Goal: Task Accomplishment & Management: Manage account settings

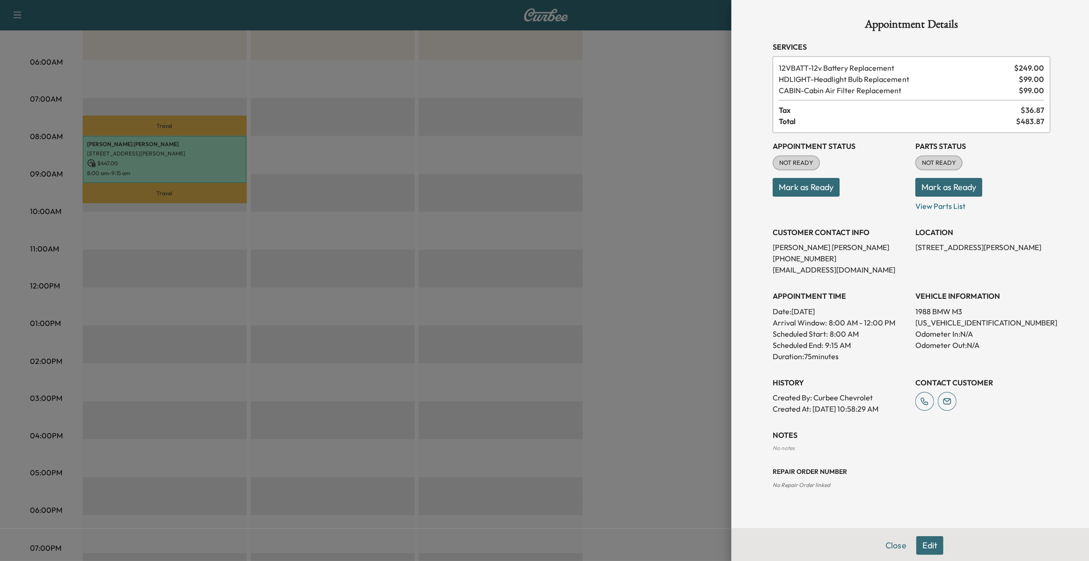
click at [369, 168] on div at bounding box center [544, 280] width 1089 height 561
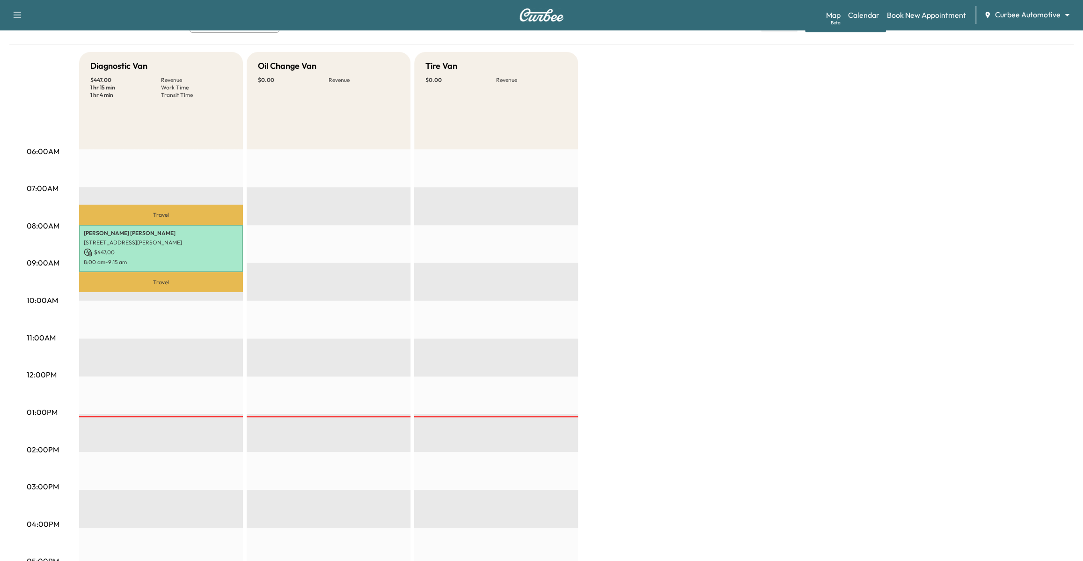
scroll to position [33, 0]
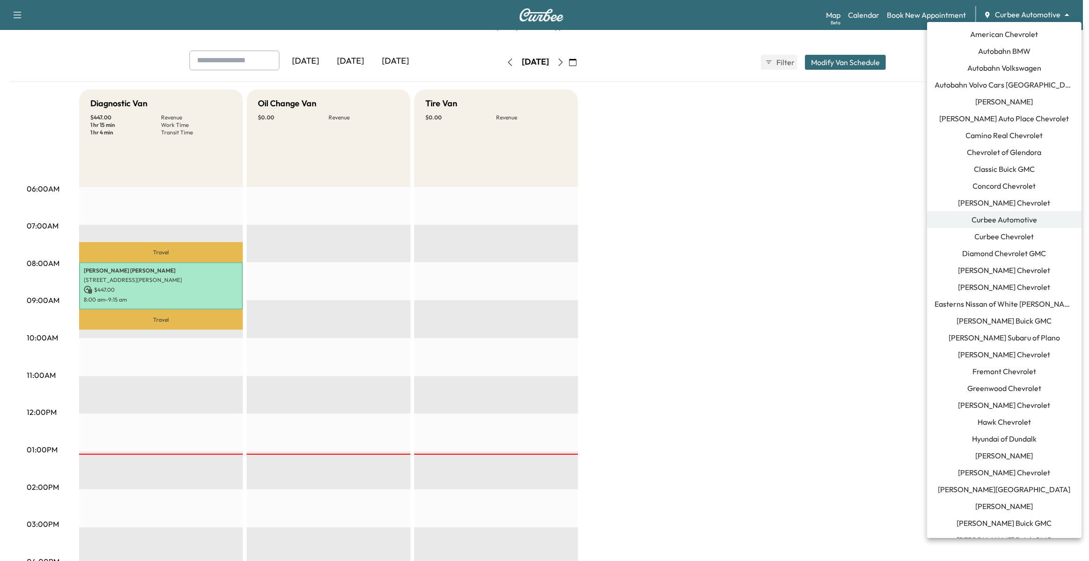
click at [1014, 15] on body "Support Log Out Map Beta Calendar Book New Appointment Curbee Automotive ******…" at bounding box center [544, 247] width 1089 height 561
click at [827, 127] on div at bounding box center [544, 280] width 1089 height 561
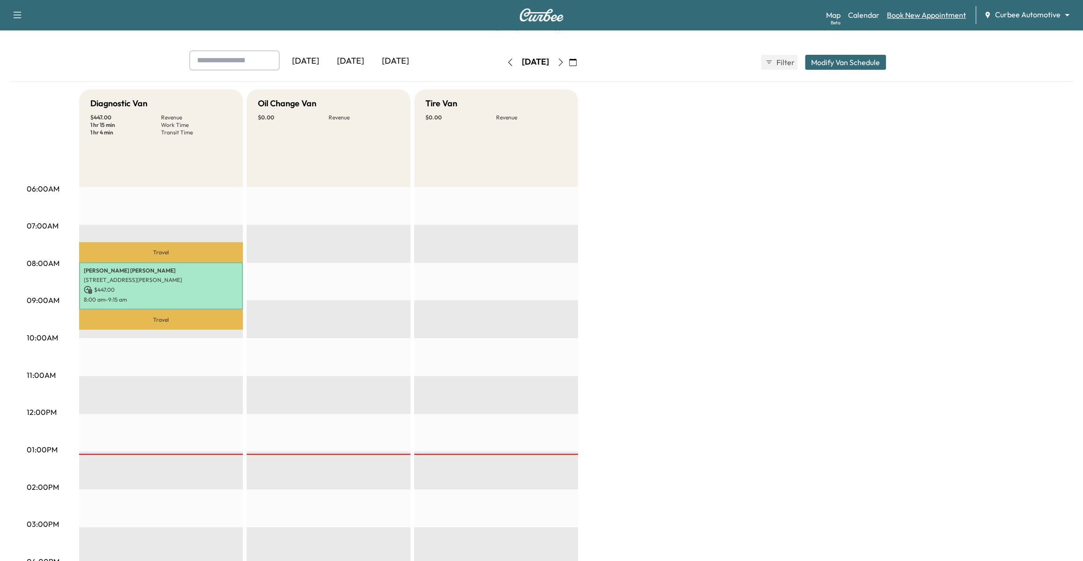
click at [920, 15] on link "Book New Appointment" at bounding box center [926, 14] width 79 height 11
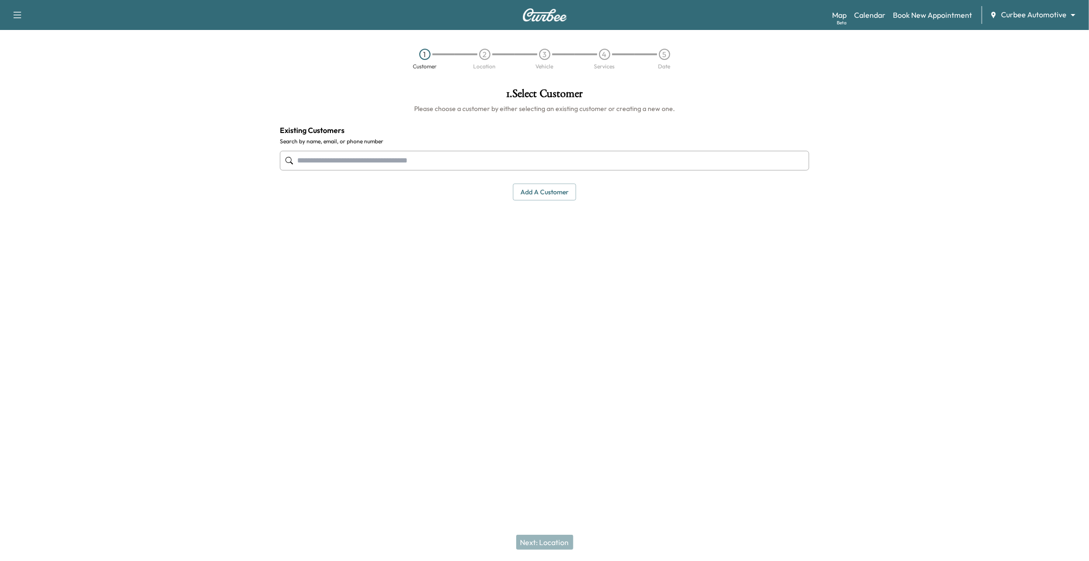
click at [588, 162] on input "text" at bounding box center [545, 161] width 530 height 20
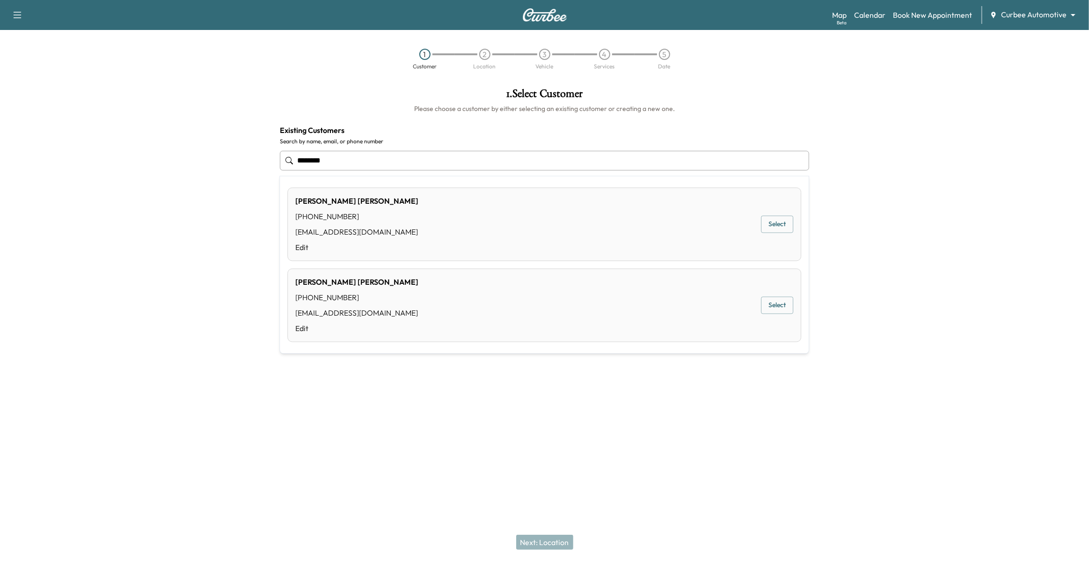
click at [782, 306] on button "Select" at bounding box center [777, 305] width 32 height 17
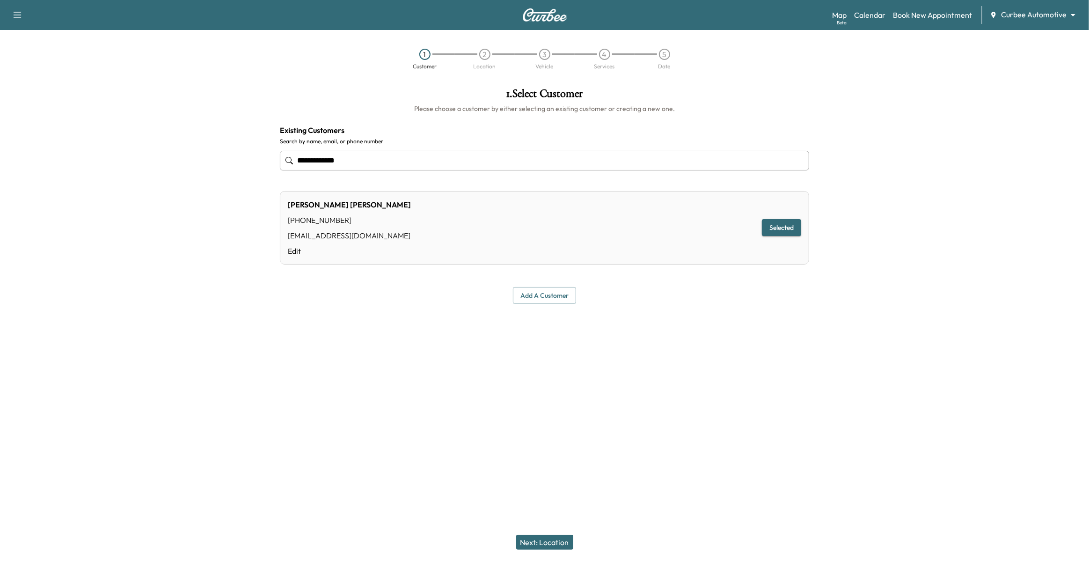
type input "**********"
click at [790, 223] on button "Selected" at bounding box center [781, 227] width 39 height 17
click at [787, 228] on button "Selected" at bounding box center [781, 227] width 39 height 17
click at [543, 540] on button "Next: Location" at bounding box center [544, 541] width 57 height 15
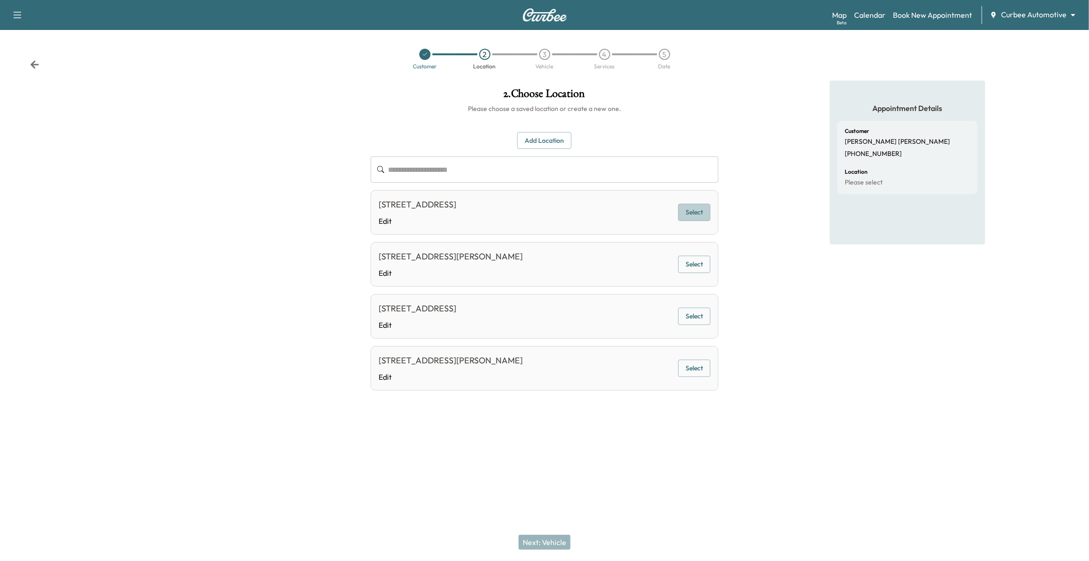
click at [696, 211] on button "Select" at bounding box center [694, 212] width 32 height 17
click at [538, 545] on button "Next: Vehicle" at bounding box center [544, 541] width 52 height 15
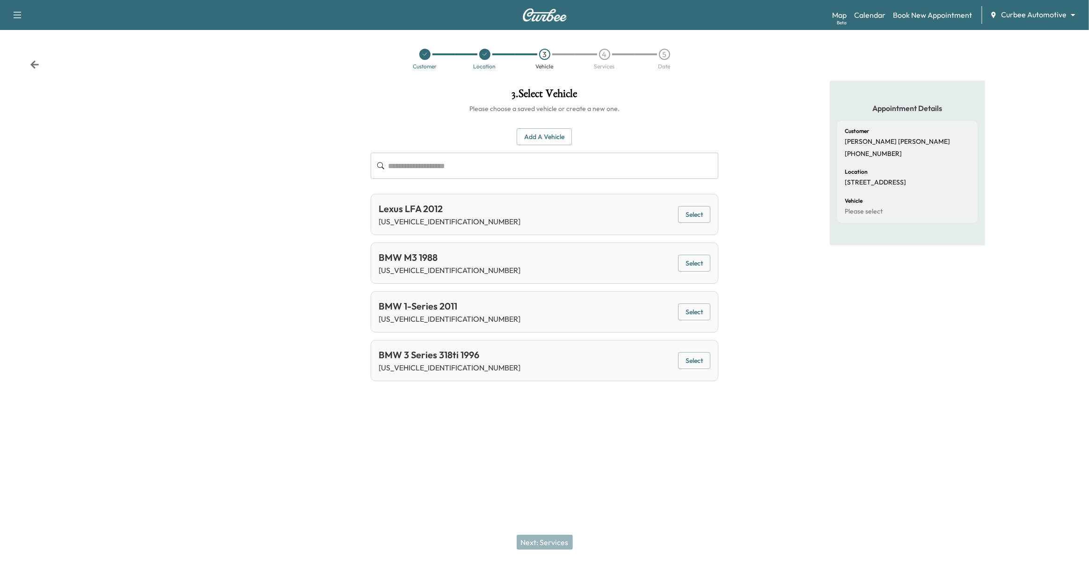
click at [701, 356] on button "Select" at bounding box center [694, 360] width 32 height 17
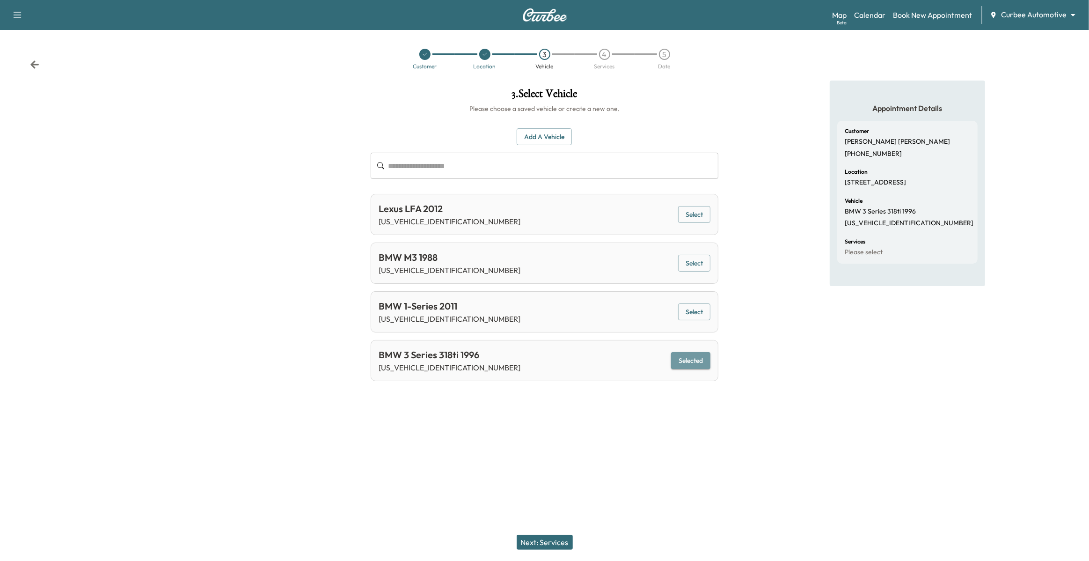
click at [695, 355] on button "Selected" at bounding box center [690, 360] width 39 height 17
click at [708, 360] on button "Selected" at bounding box center [690, 360] width 39 height 17
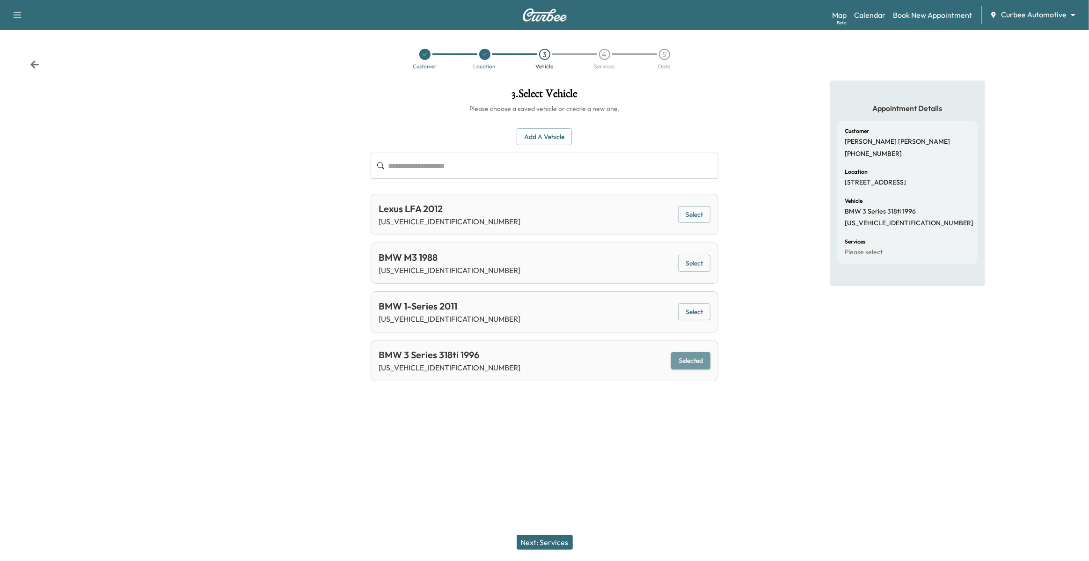
click at [708, 360] on button "Selected" at bounding box center [690, 360] width 39 height 17
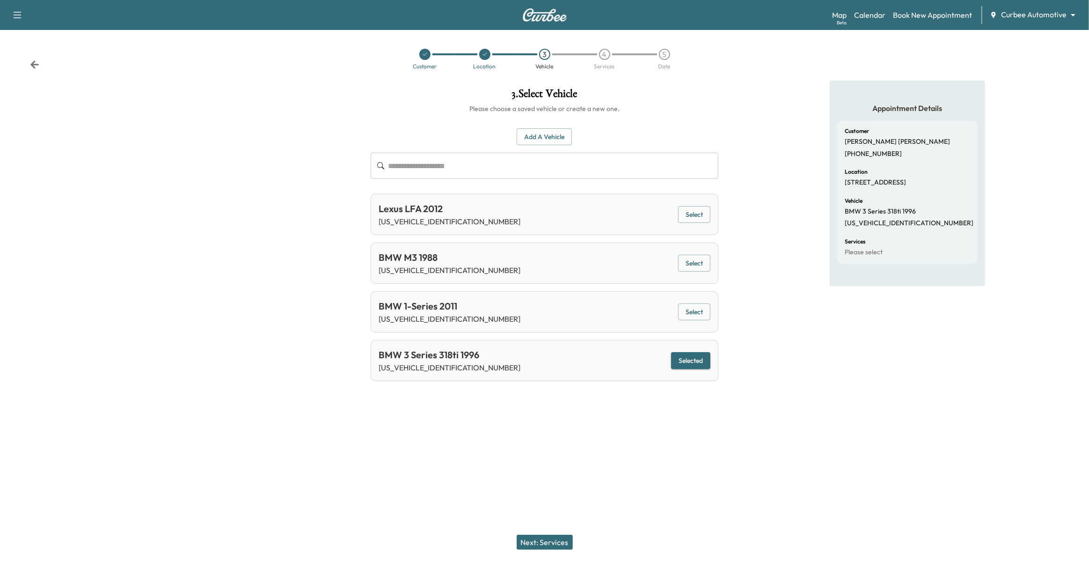
click at [701, 361] on button "Selected" at bounding box center [690, 360] width 39 height 17
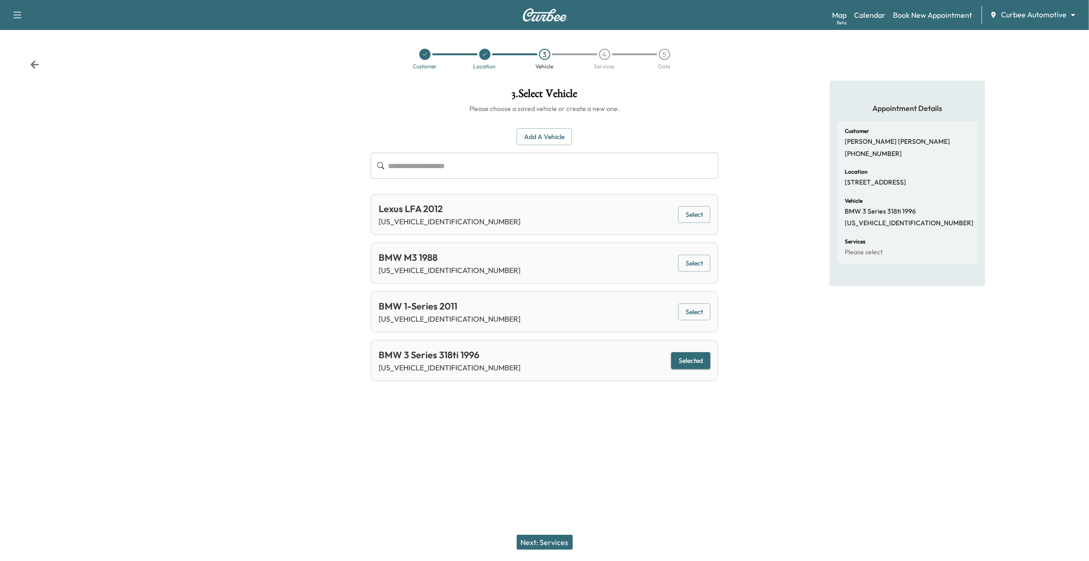
click at [701, 361] on button "Selected" at bounding box center [690, 360] width 39 height 17
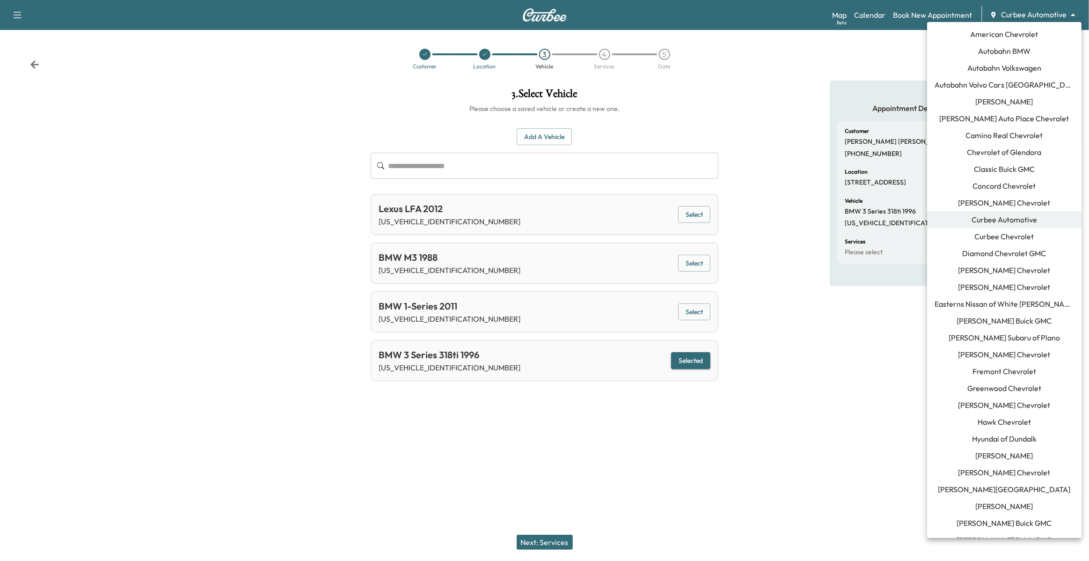
click at [1043, 14] on body "Support Log Out Map Beta Calendar Book New Appointment Curbee Automotive ******…" at bounding box center [544, 280] width 1089 height 561
click at [1005, 106] on span "[PERSON_NAME]" at bounding box center [1005, 101] width 58 height 11
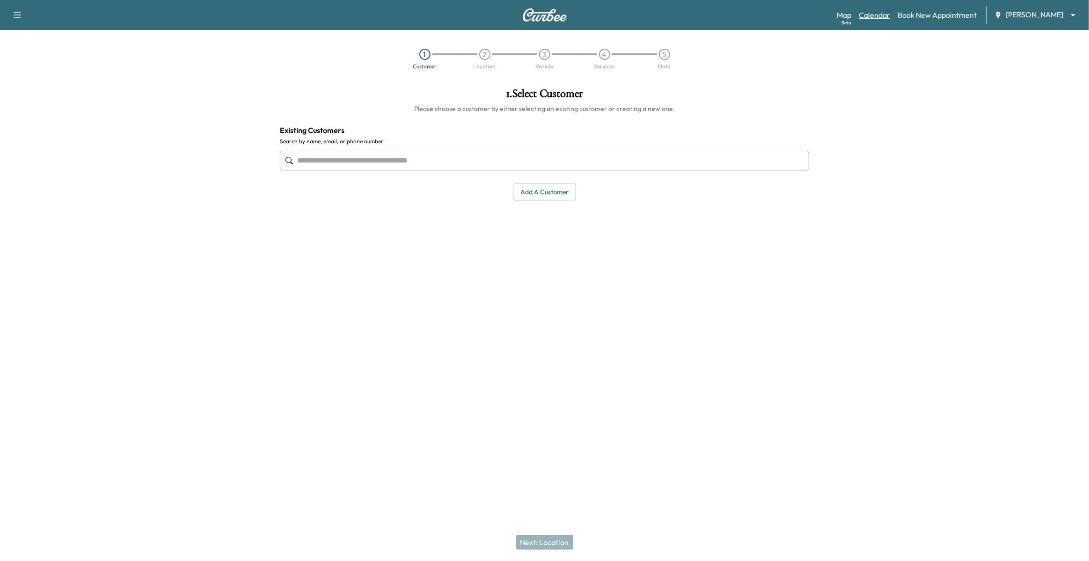
click at [876, 15] on link "Calendar" at bounding box center [874, 14] width 31 height 11
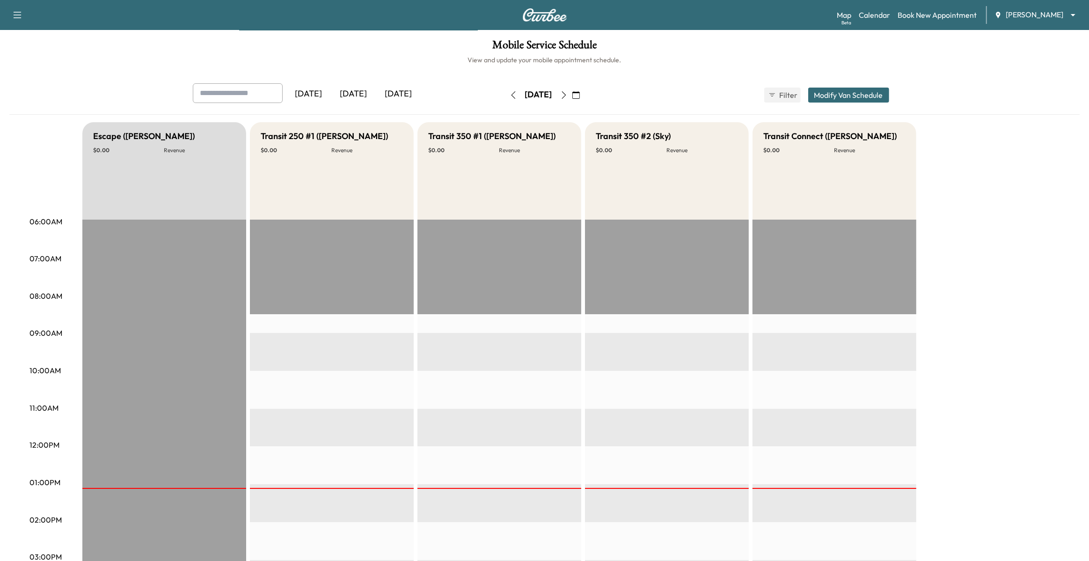
click at [1024, 13] on body "Support Log Out Map Beta Calendar Book New Appointment [PERSON_NAME] ******** ​…" at bounding box center [544, 280] width 1089 height 561
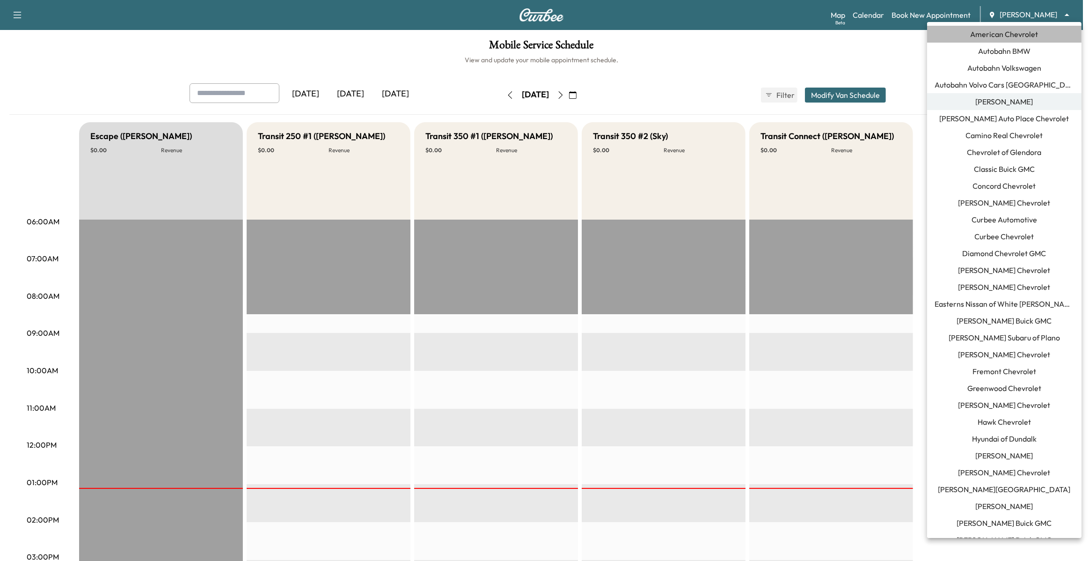
click at [1009, 29] on span "American Chevrolet" at bounding box center [1005, 34] width 68 height 11
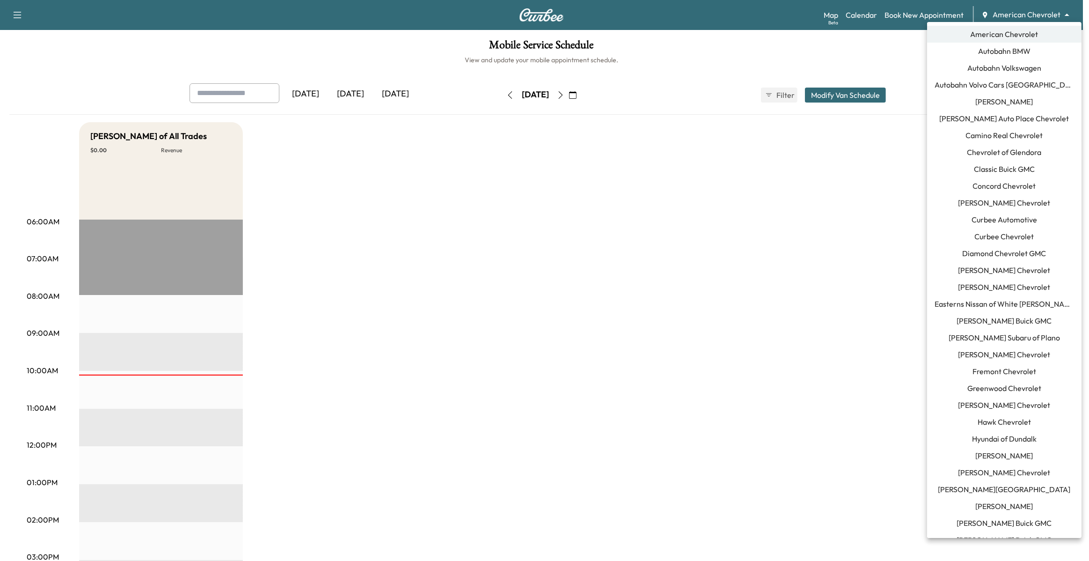
click at [1014, 13] on body "Support Log Out Map Beta Calendar Book New Appointment American Chevrolet *****…" at bounding box center [544, 280] width 1089 height 561
click at [998, 54] on span "Autobahn BMW" at bounding box center [1004, 50] width 52 height 11
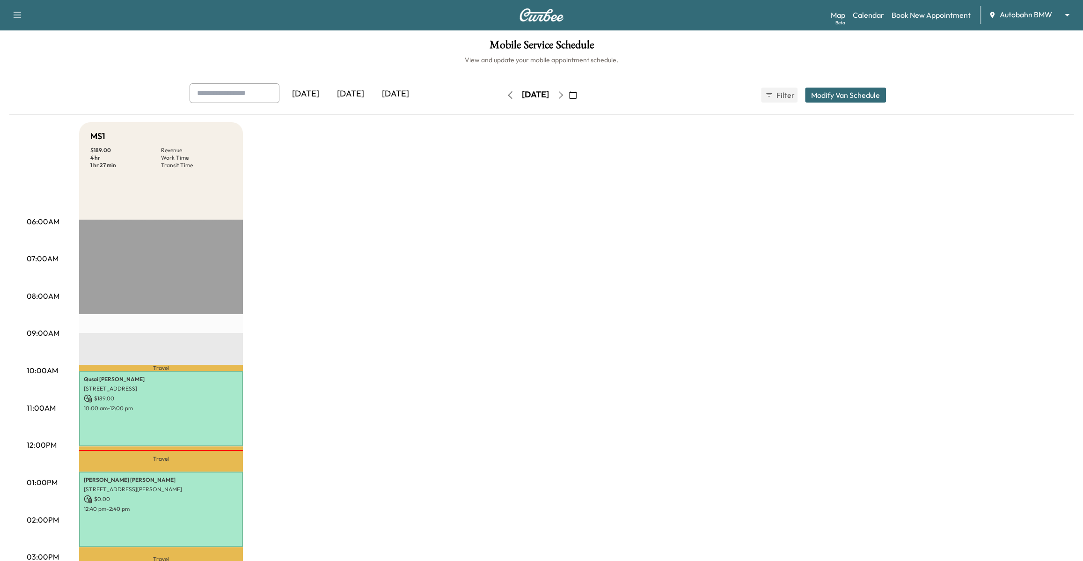
click at [1010, 20] on div "Autobahn BMW ******** ​" at bounding box center [1031, 14] width 87 height 11
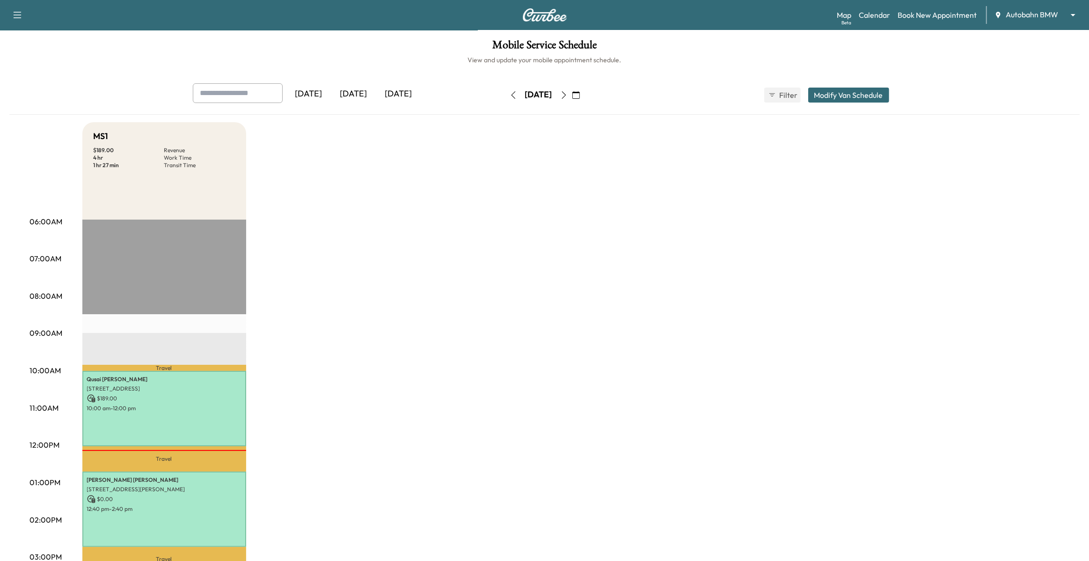
click at [1010, 15] on body "Support Log Out Map Beta Calendar Book New Appointment Autobahn BMW ******** ​ …" at bounding box center [544, 280] width 1089 height 561
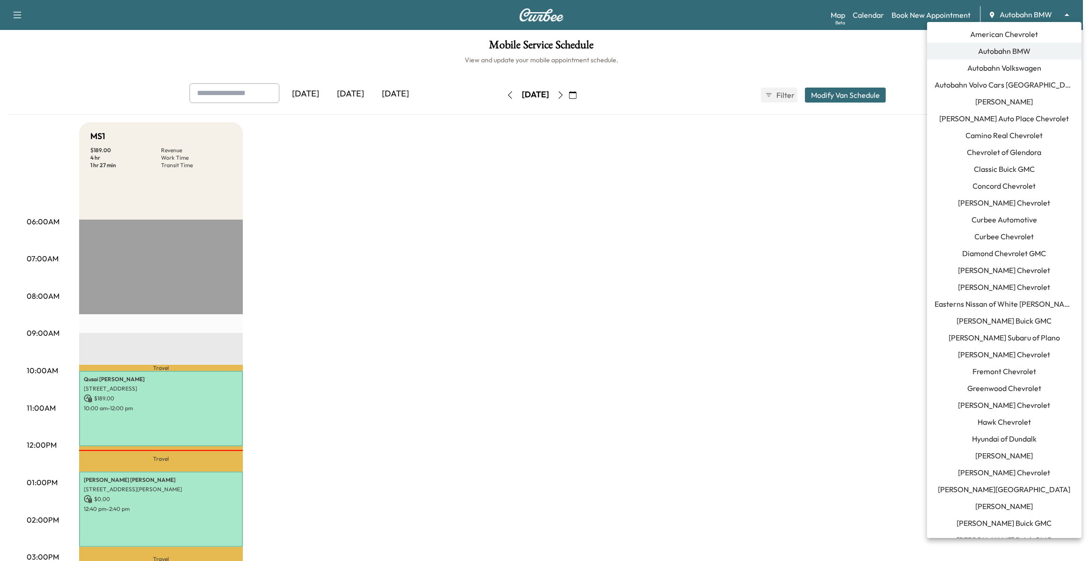
click at [998, 71] on span "Autobahn Volkswagen" at bounding box center [1004, 67] width 74 height 11
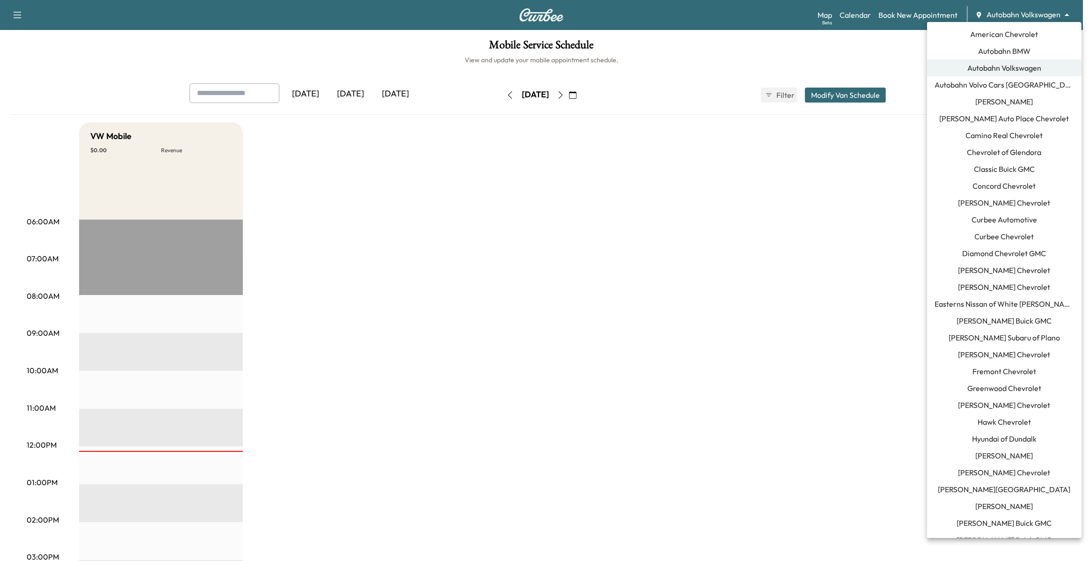
click at [1019, 16] on body "Support Log Out Map Beta Calendar Book New Appointment Autobahn Volkswagen ****…" at bounding box center [544, 280] width 1089 height 561
click at [1003, 85] on span "Autobahn Volvo Cars [GEOGRAPHIC_DATA]" at bounding box center [1003, 84] width 139 height 11
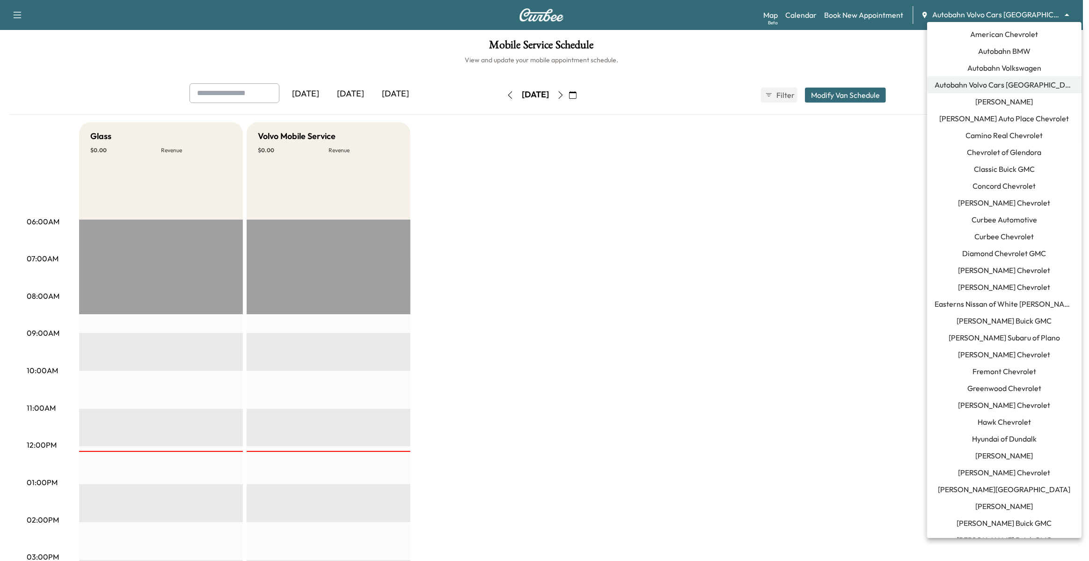
click at [1026, 11] on body "Support Log Out Map Beta Calendar Book New Appointment Autobahn Volvo Cars [GEO…" at bounding box center [544, 280] width 1089 height 561
click at [998, 102] on span "[PERSON_NAME]" at bounding box center [1005, 101] width 58 height 11
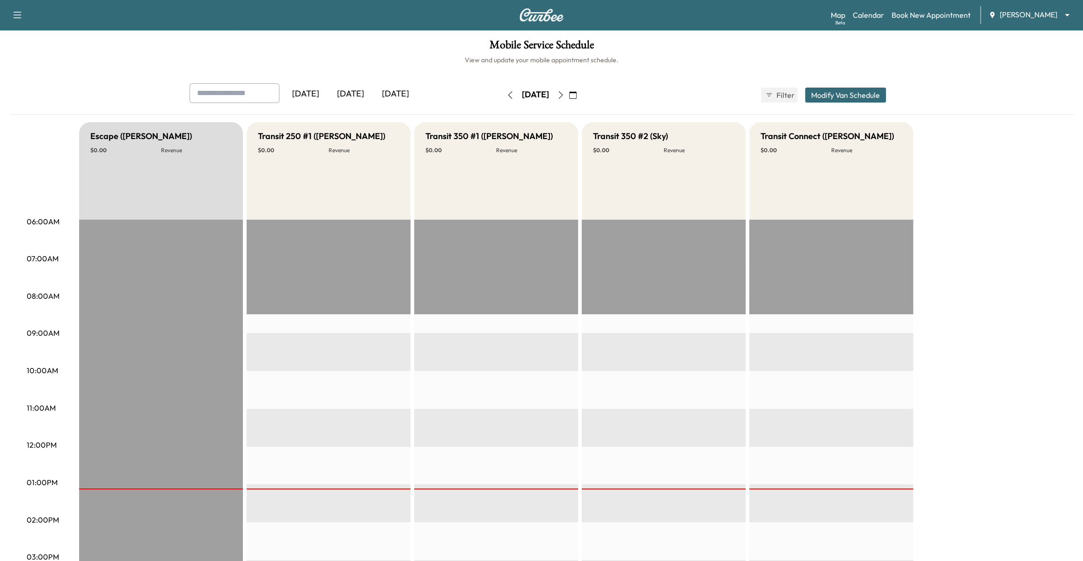
click at [1029, 20] on div "[PERSON_NAME] ******** ​" at bounding box center [1031, 14] width 87 height 11
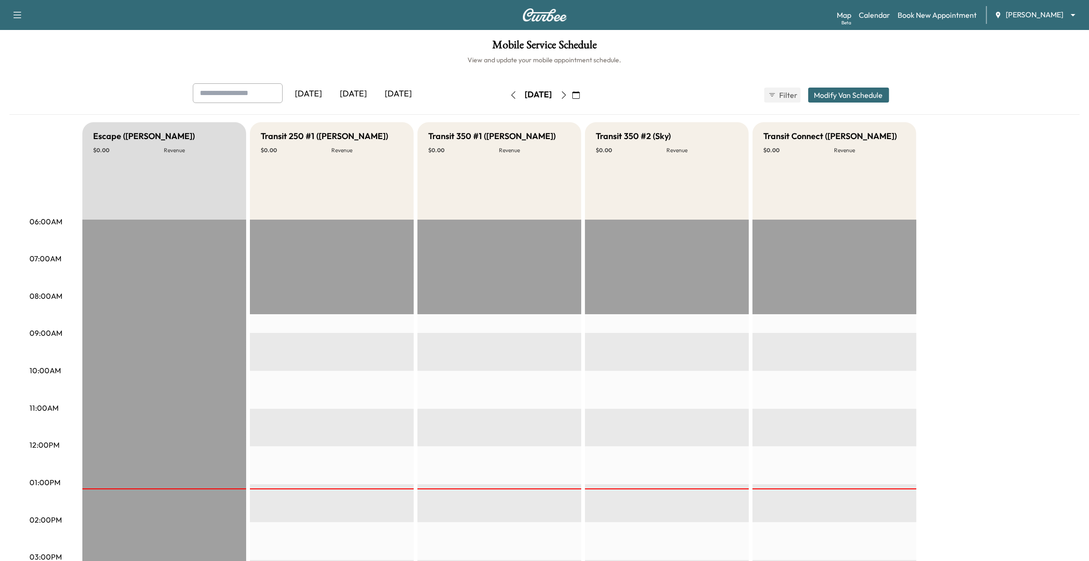
click at [1025, 12] on body "Support Log Out Map Beta Calendar Book New Appointment [PERSON_NAME] ******** ​…" at bounding box center [544, 280] width 1089 height 561
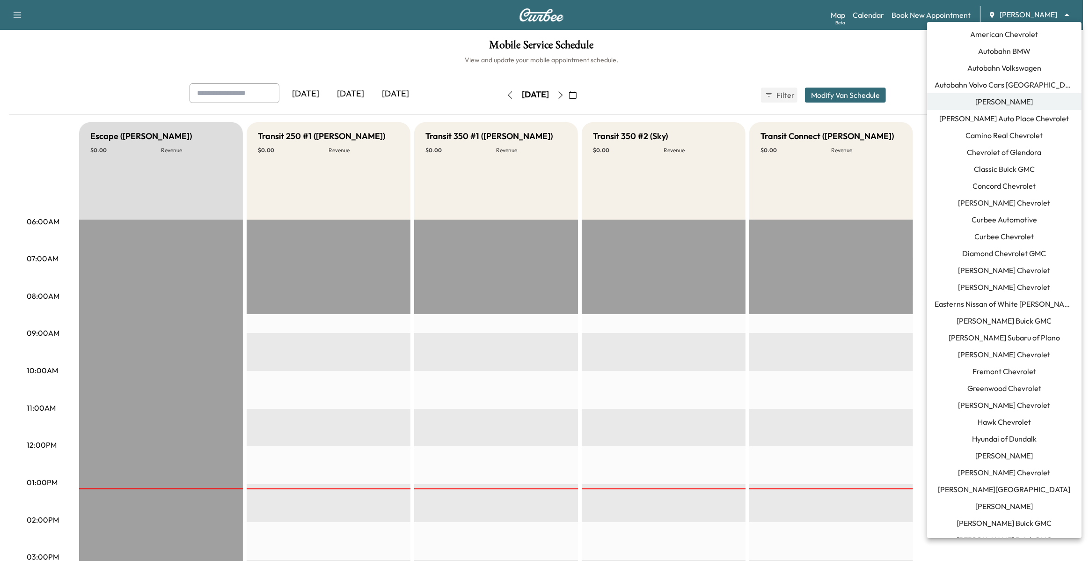
click at [985, 114] on span "[PERSON_NAME] Auto Place Chevrolet" at bounding box center [1005, 118] width 130 height 11
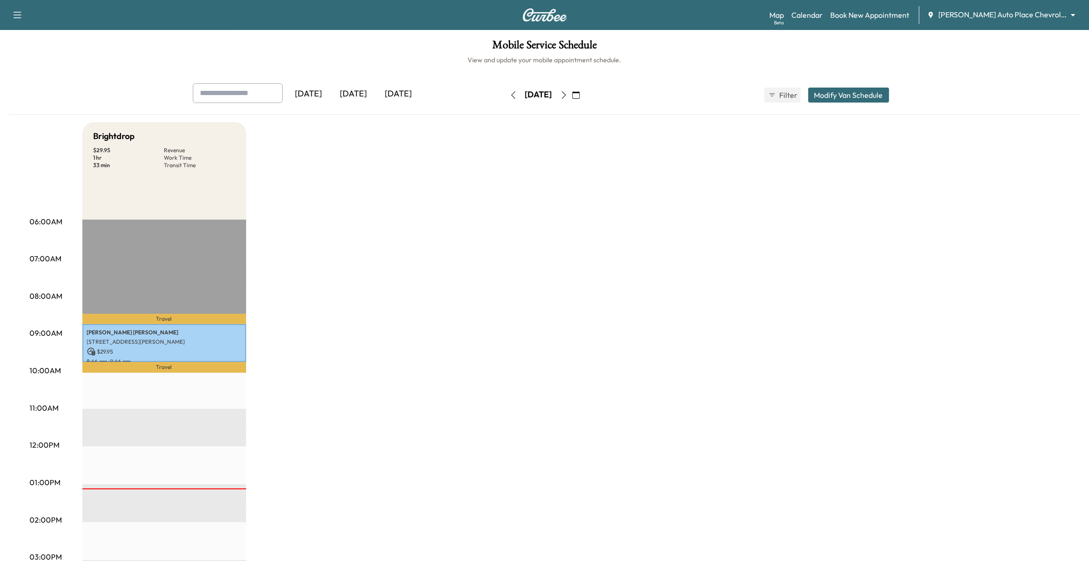
click at [1019, 17] on body "Support Log Out Map Beta Calendar Book New Appointment [PERSON_NAME] Auto Place…" at bounding box center [544, 280] width 1089 height 561
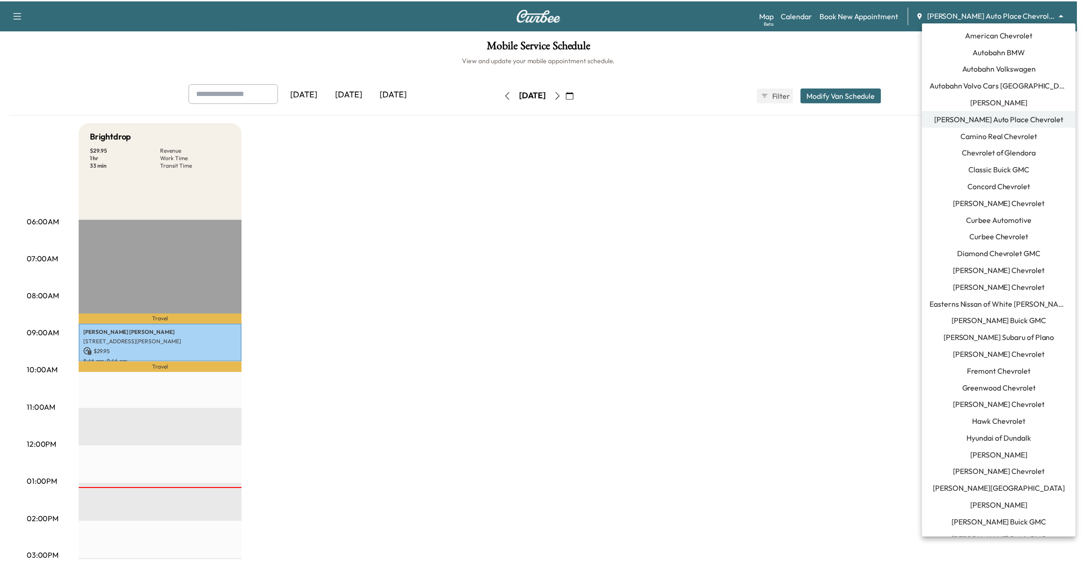
scroll to position [22, 0]
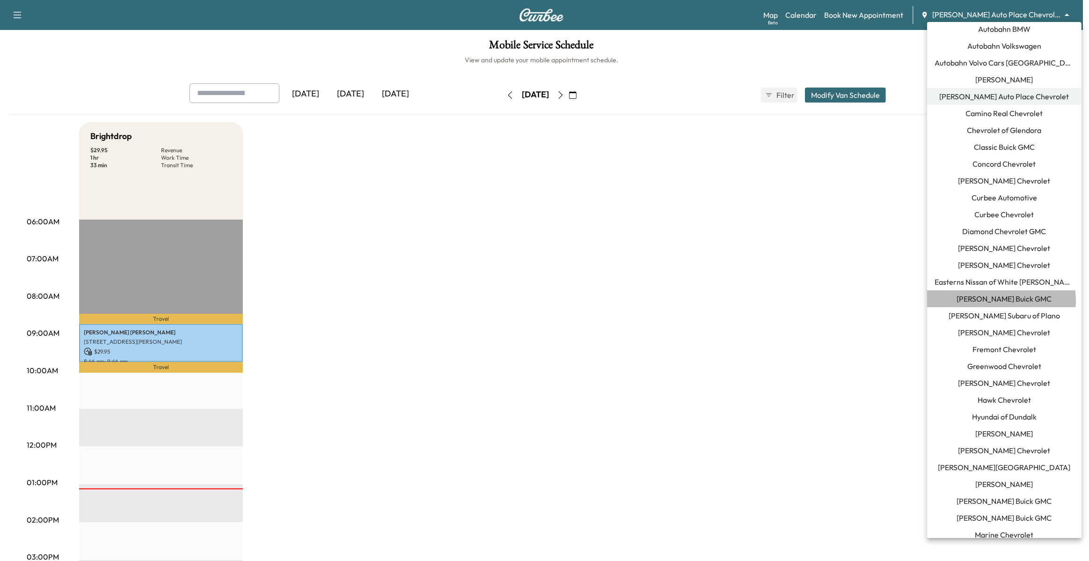
click at [992, 300] on span "[PERSON_NAME] Buick GMC" at bounding box center [1004, 298] width 95 height 11
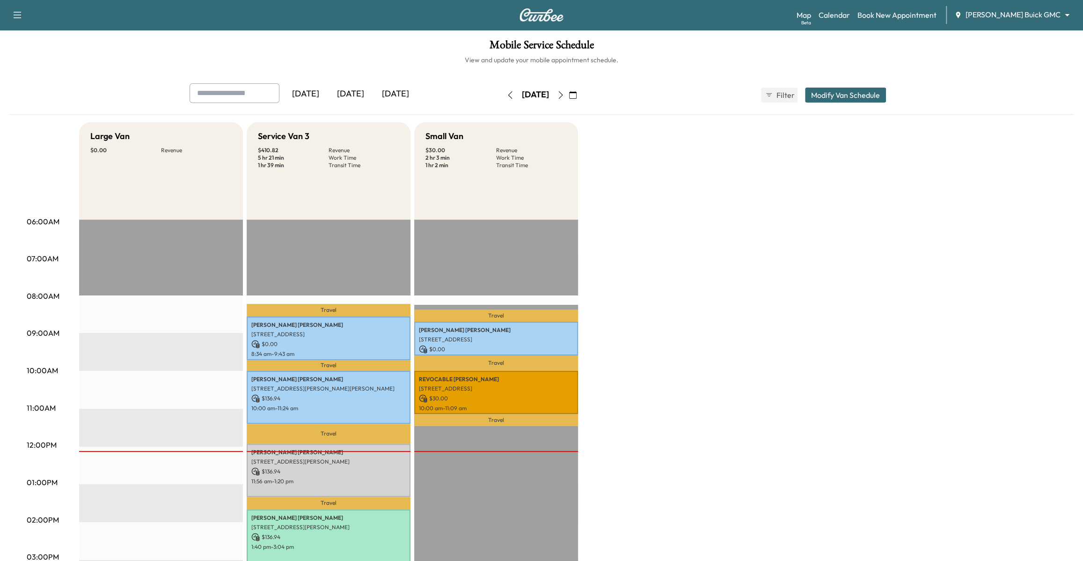
click at [506, 98] on icon "button" at bounding box center [509, 94] width 7 height 7
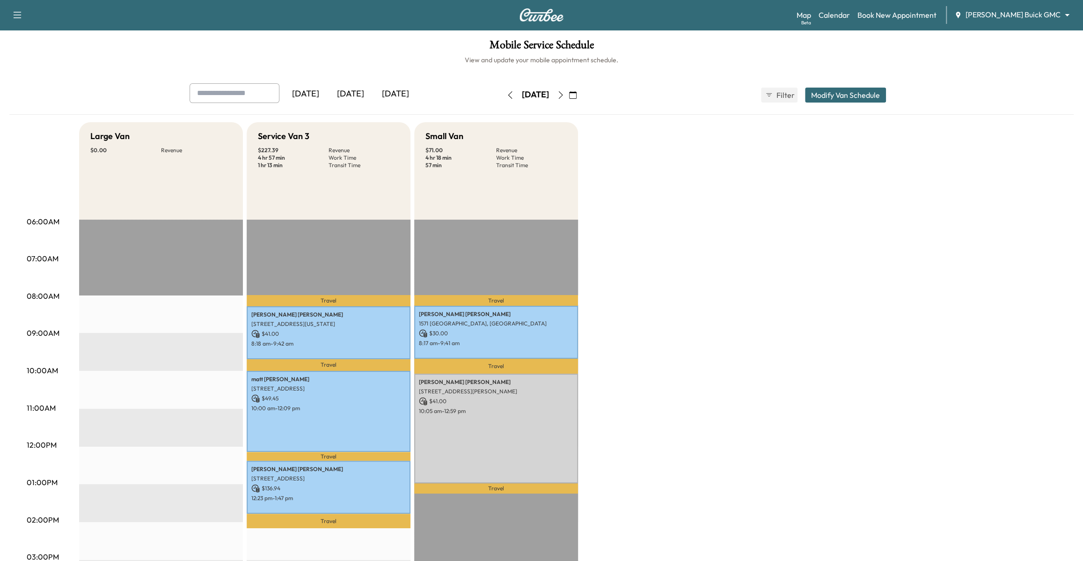
click at [502, 98] on button "button" at bounding box center [510, 95] width 16 height 15
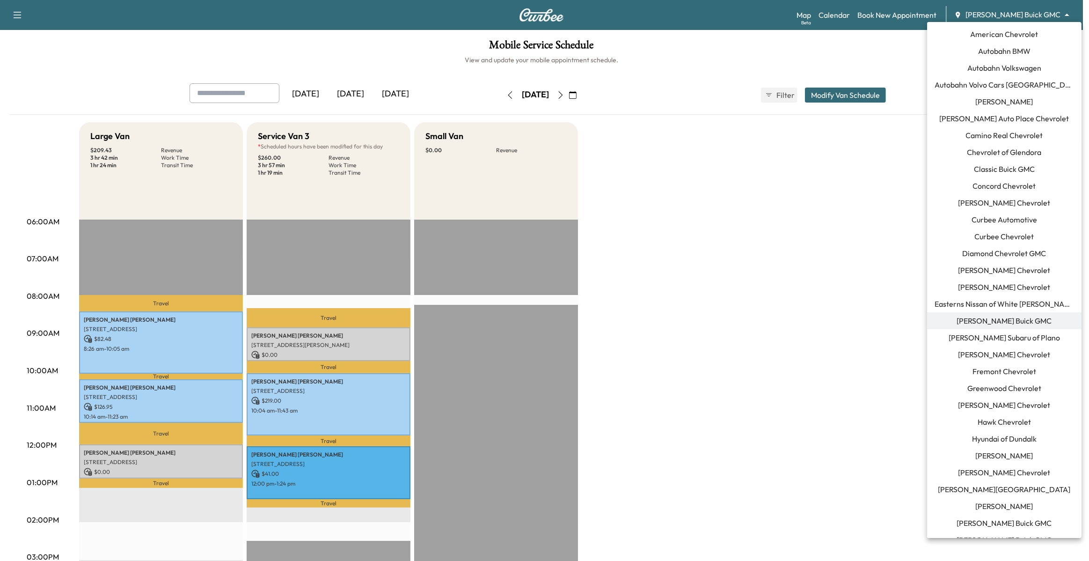
click at [1023, 16] on body "Support Log Out Map Beta Calendar Book New Appointment [PERSON_NAME] Buick GMC …" at bounding box center [544, 280] width 1089 height 561
click at [998, 333] on span "[PERSON_NAME] Subaru of Plano" at bounding box center [1004, 337] width 111 height 11
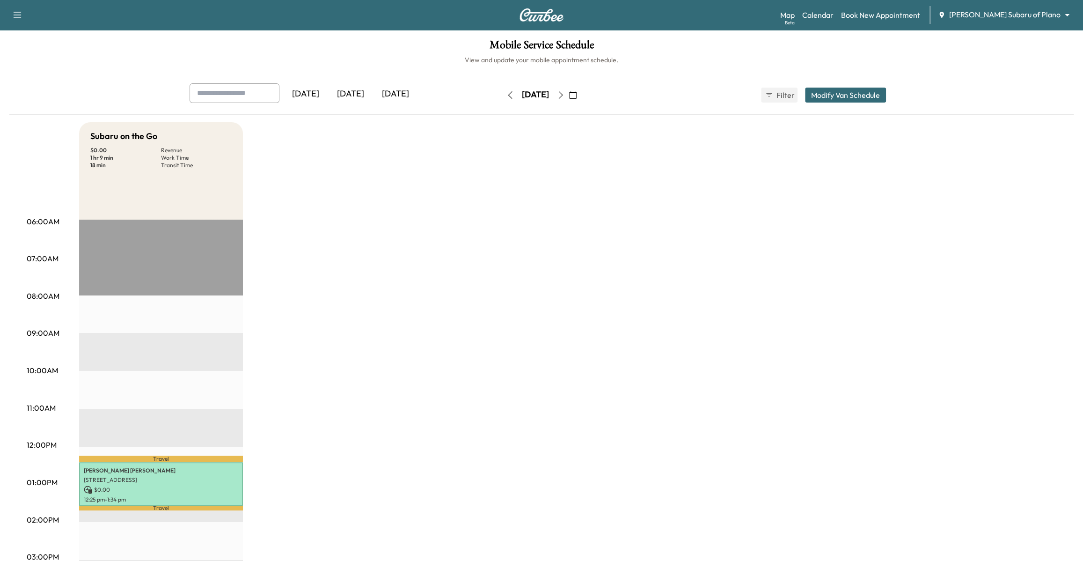
scroll to position [14, 0]
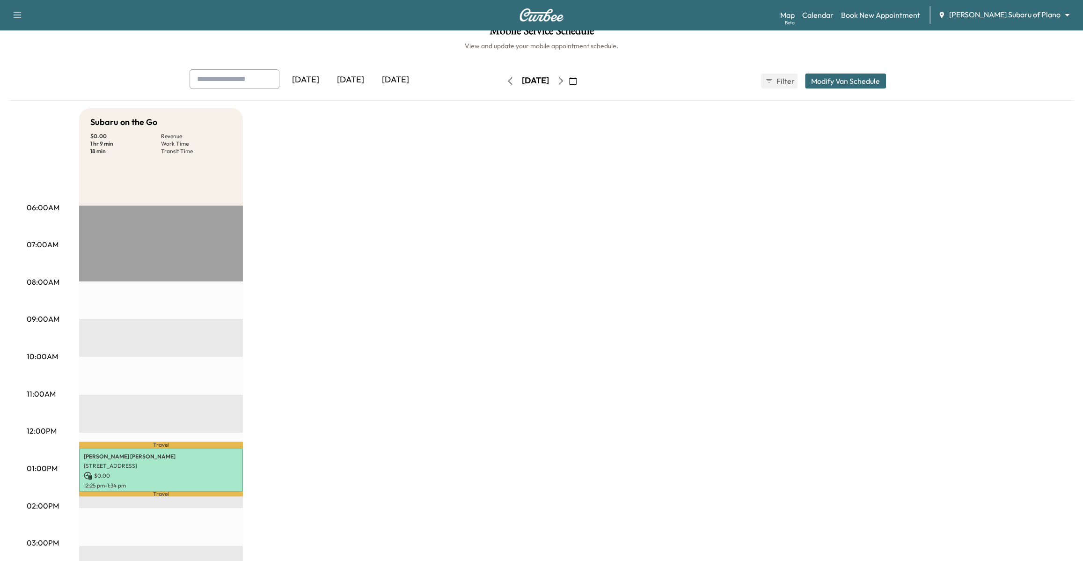
click at [569, 84] on button "button" at bounding box center [561, 80] width 16 height 15
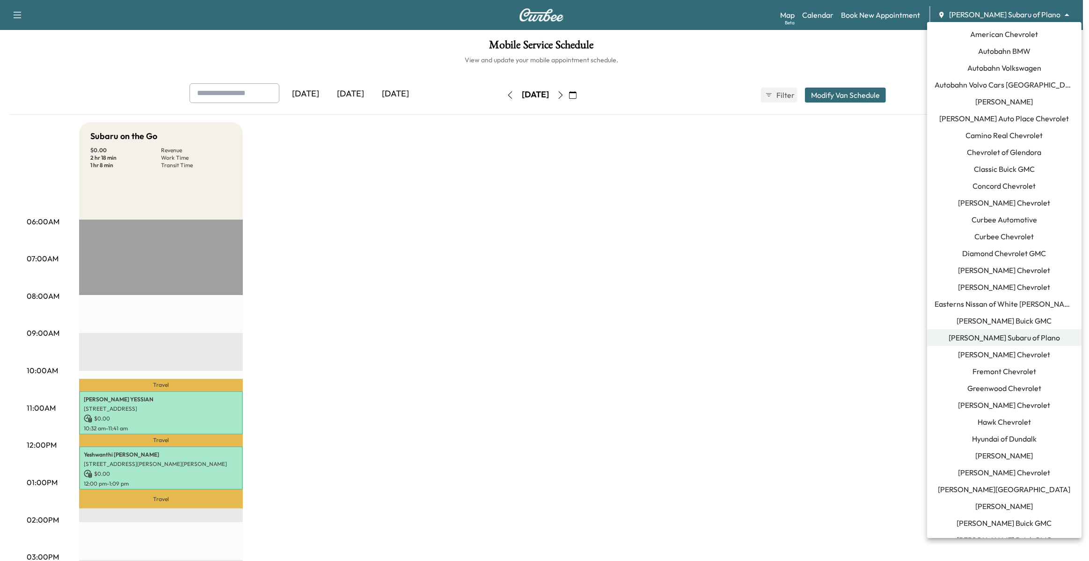
click at [1023, 10] on body "Support Log Out Map Beta Calendar Book New Appointment [PERSON_NAME] Subaru of …" at bounding box center [544, 280] width 1089 height 561
click at [1008, 219] on span "Curbee Automotive" at bounding box center [1004, 219] width 66 height 11
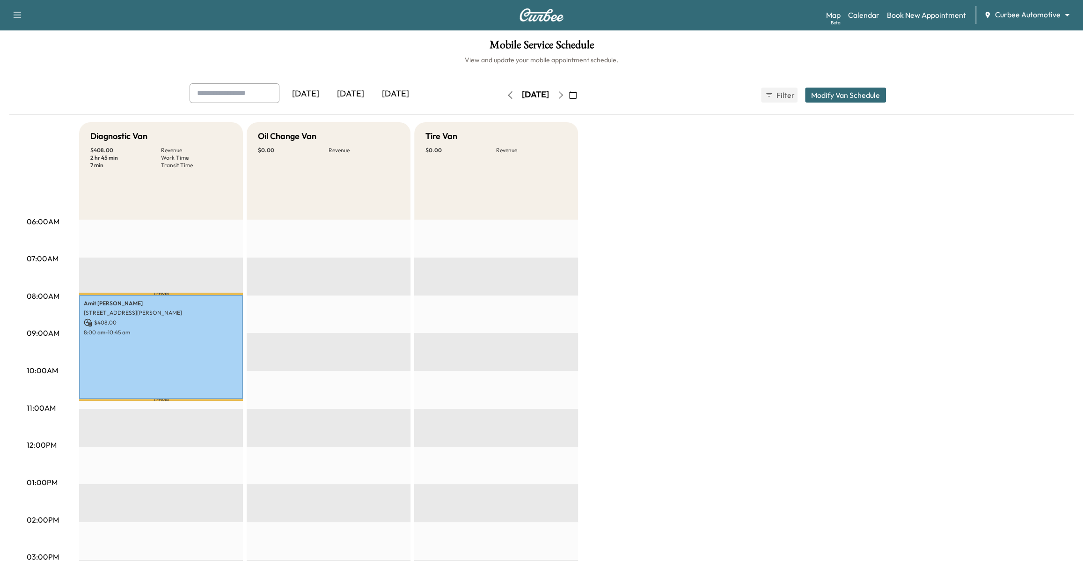
click at [350, 88] on div "[DATE]" at bounding box center [350, 94] width 45 height 22
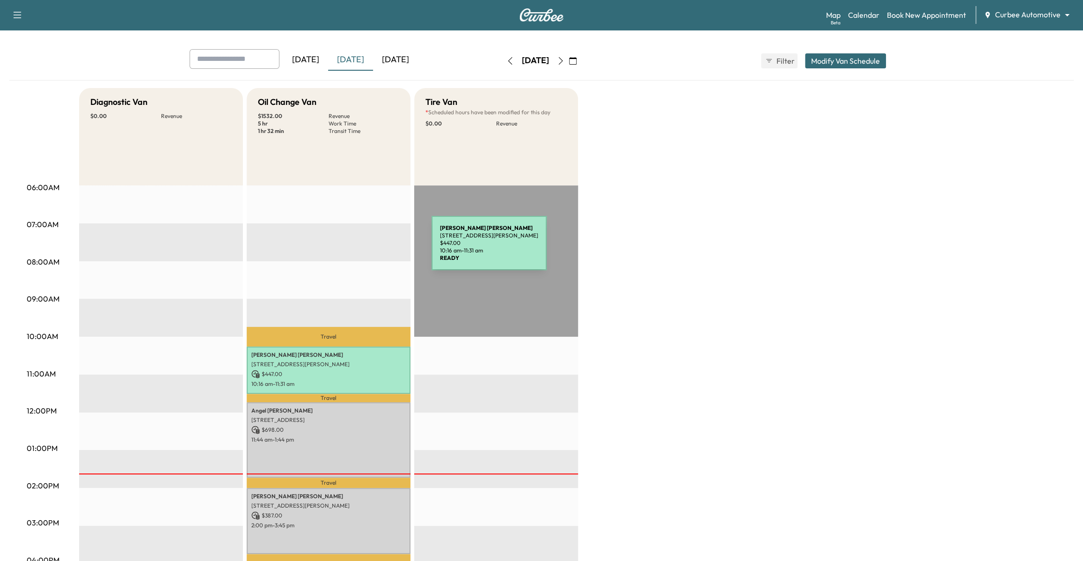
scroll to position [58, 0]
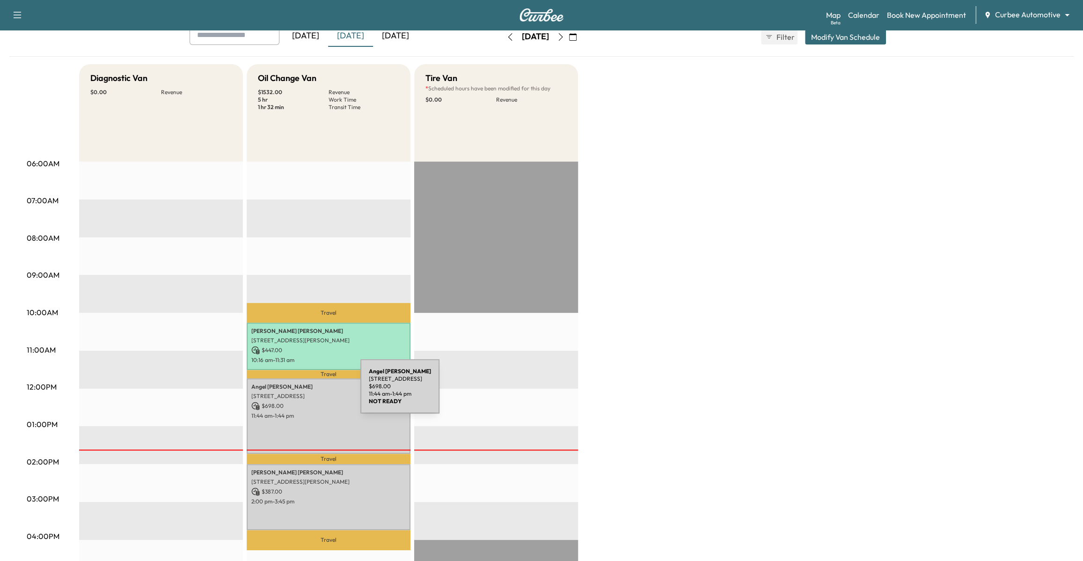
click at [290, 392] on p "[STREET_ADDRESS]" at bounding box center [328, 395] width 154 height 7
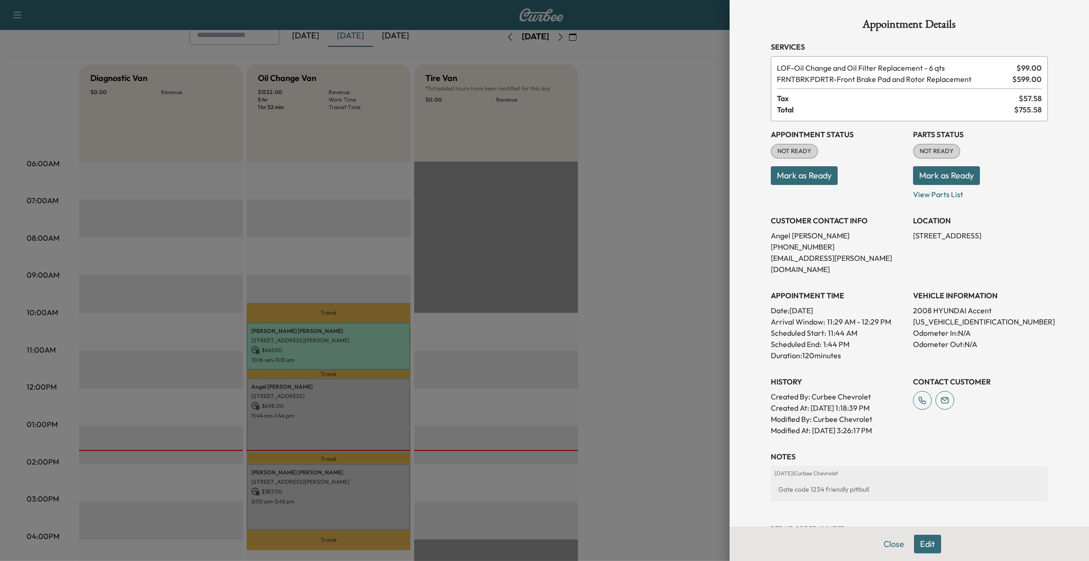
click at [923, 172] on button "Mark as Ready" at bounding box center [946, 175] width 67 height 19
click at [820, 176] on button "Mark as Ready" at bounding box center [804, 175] width 67 height 19
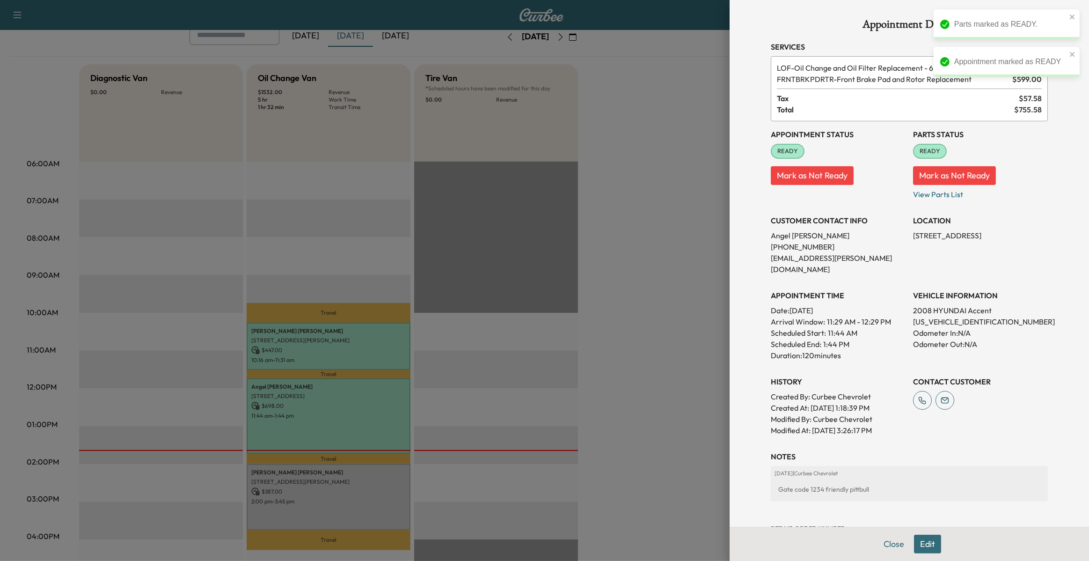
click at [683, 271] on div at bounding box center [544, 280] width 1089 height 561
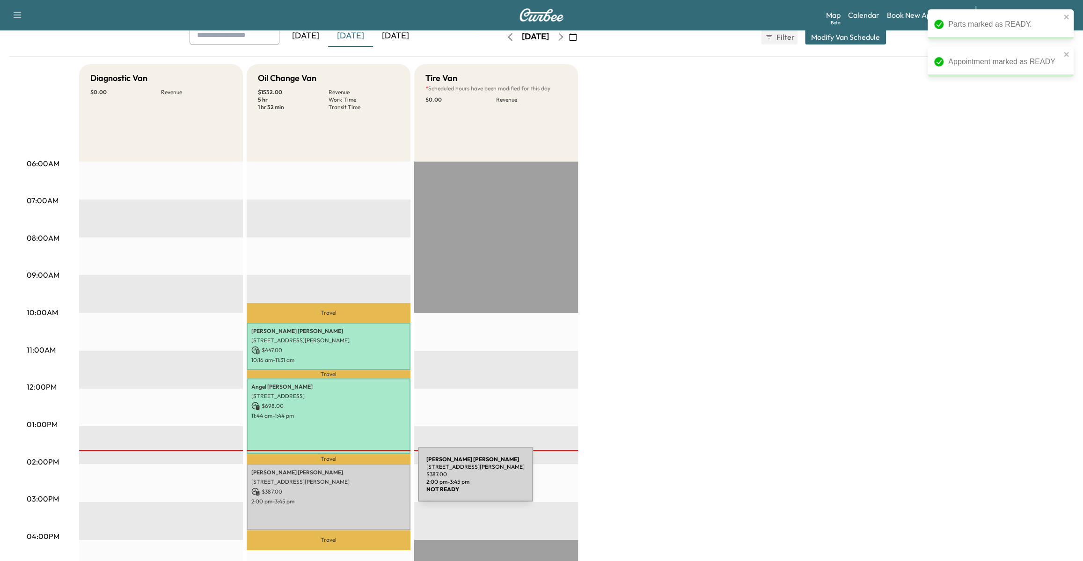
click at [348, 480] on p "[STREET_ADDRESS][PERSON_NAME]" at bounding box center [328, 481] width 154 height 7
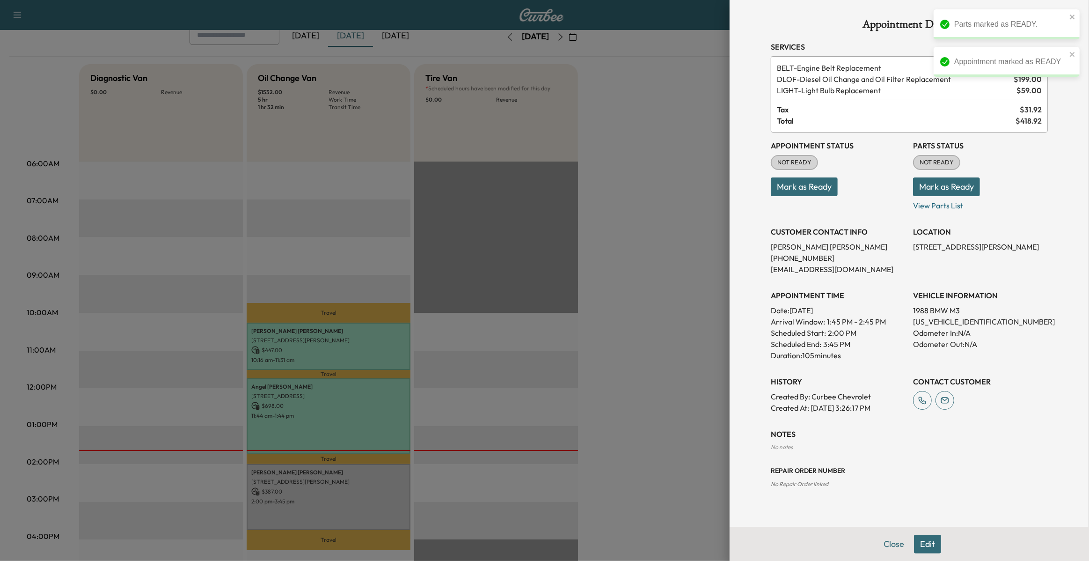
click at [941, 188] on button "Mark as Ready" at bounding box center [946, 186] width 67 height 19
click at [830, 181] on button "Mark as Ready" at bounding box center [804, 186] width 67 height 19
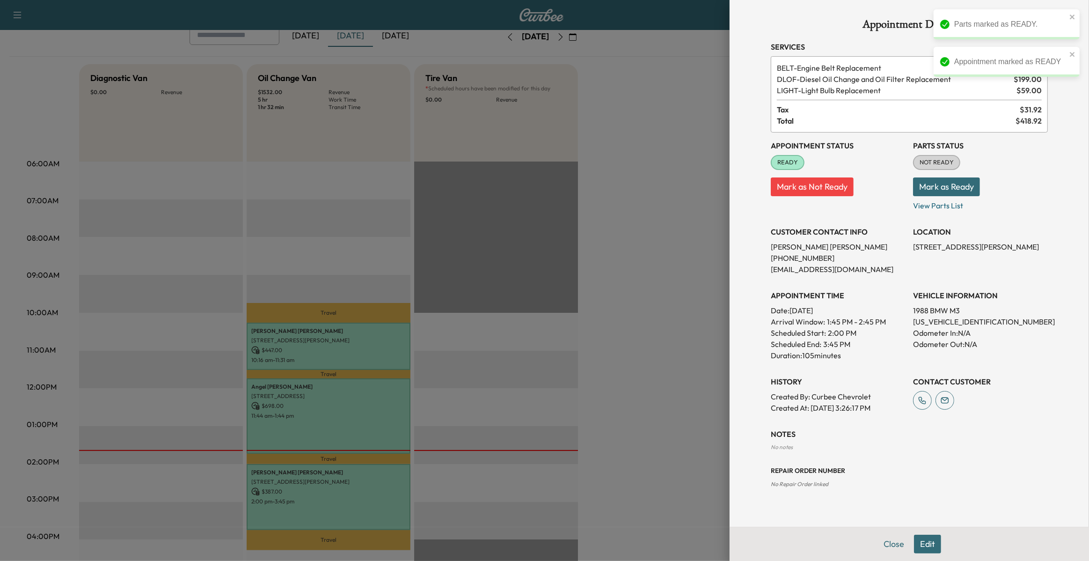
click at [949, 193] on button "Mark as Ready" at bounding box center [946, 186] width 67 height 19
click at [661, 278] on div at bounding box center [544, 280] width 1089 height 561
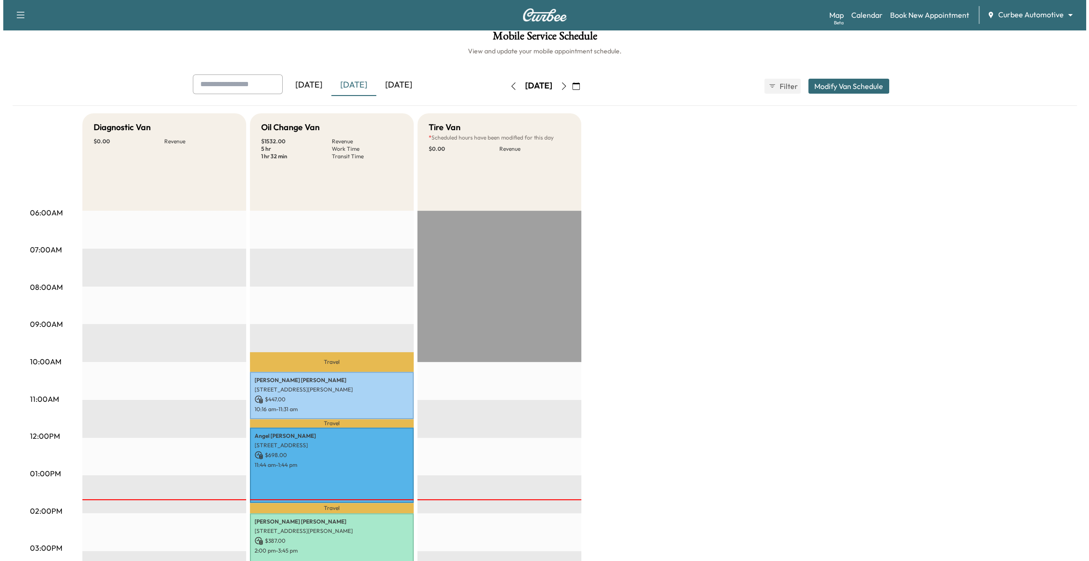
scroll to position [0, 0]
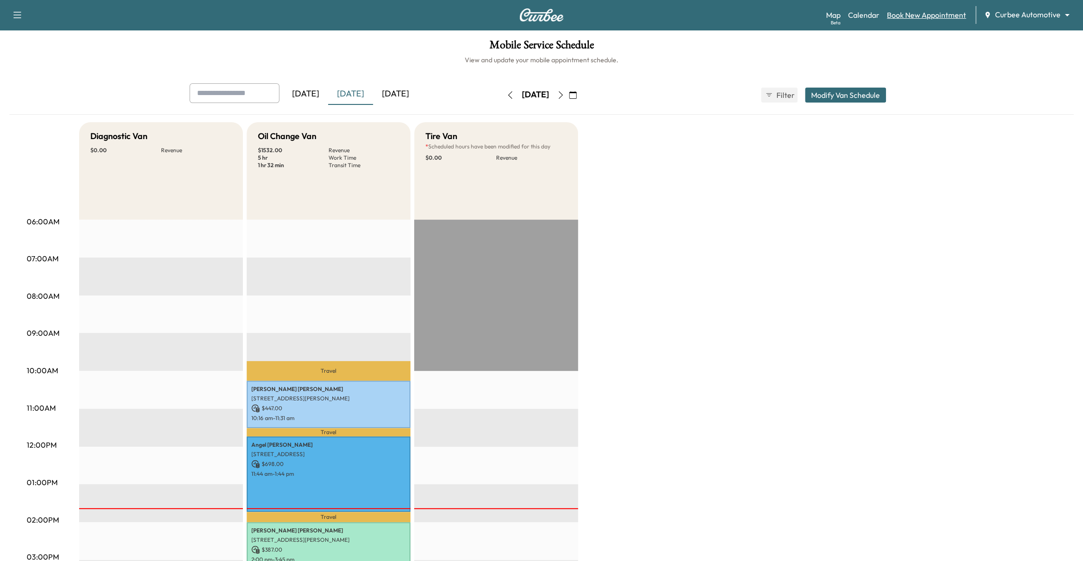
click at [903, 15] on link "Book New Appointment" at bounding box center [926, 14] width 79 height 11
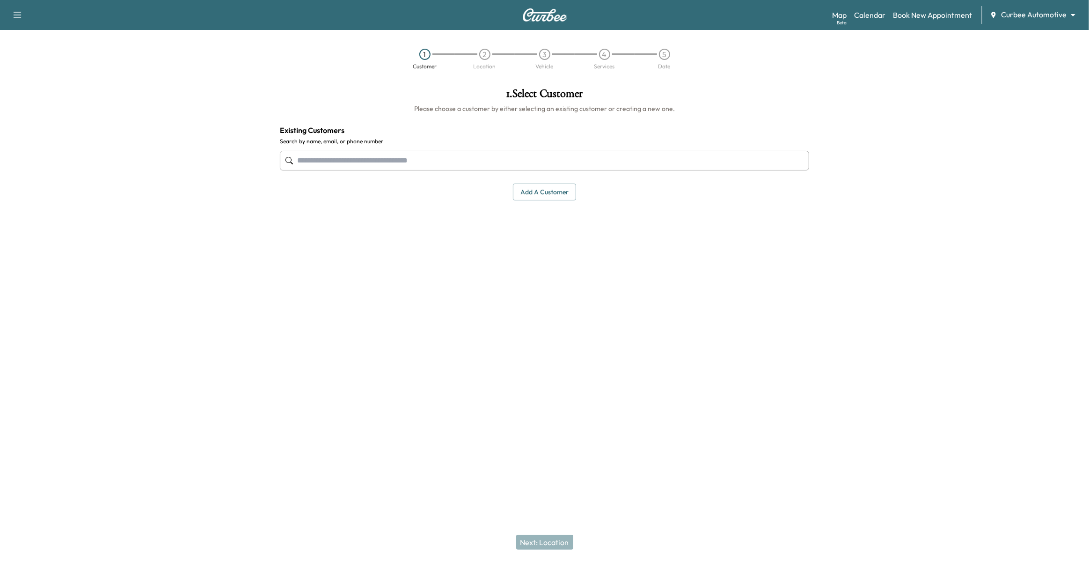
click at [489, 165] on input "text" at bounding box center [545, 161] width 530 height 20
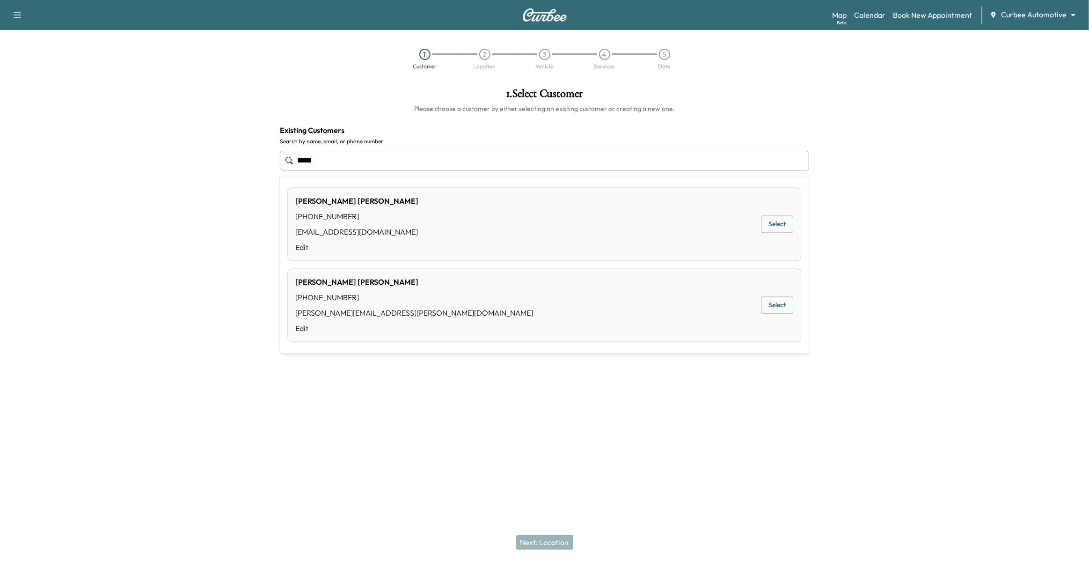
type input "*****"
